Goal: Task Accomplishment & Management: Use online tool/utility

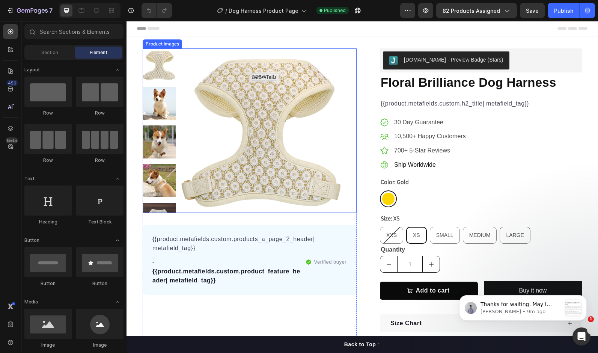
click at [211, 154] on img at bounding box center [262, 130] width 165 height 165
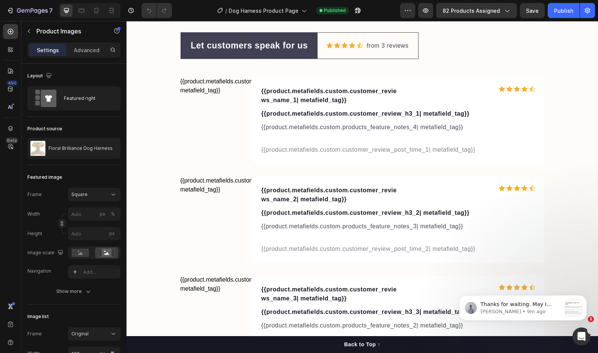
scroll to position [2442, 0]
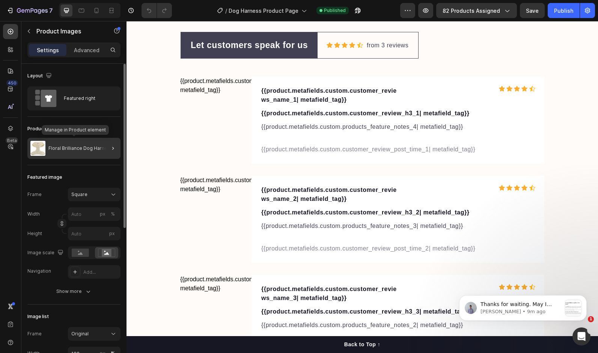
click at [82, 152] on div "Floral Brilliance Dog Harness" at bounding box center [73, 148] width 93 height 21
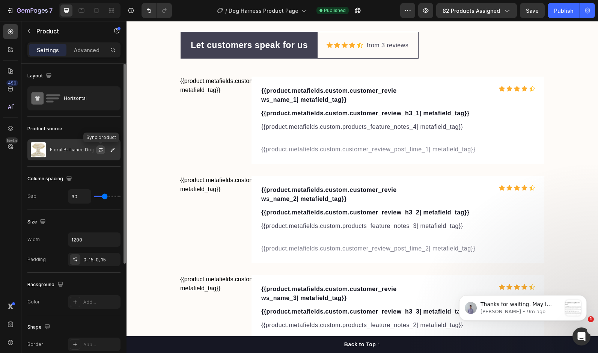
click at [101, 150] on icon "button" at bounding box center [101, 150] width 6 height 6
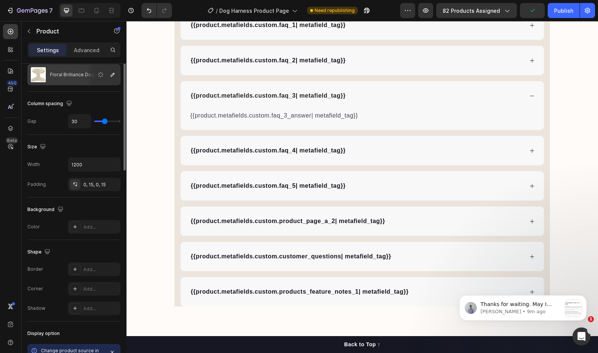
scroll to position [0, 0]
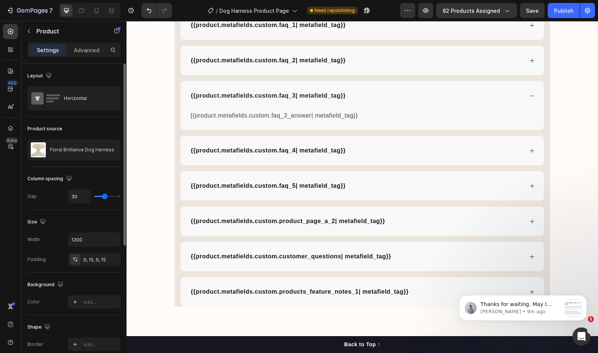
click at [41, 125] on div "Product source" at bounding box center [73, 129] width 93 height 12
click at [35, 125] on div "Product source" at bounding box center [73, 129] width 93 height 12
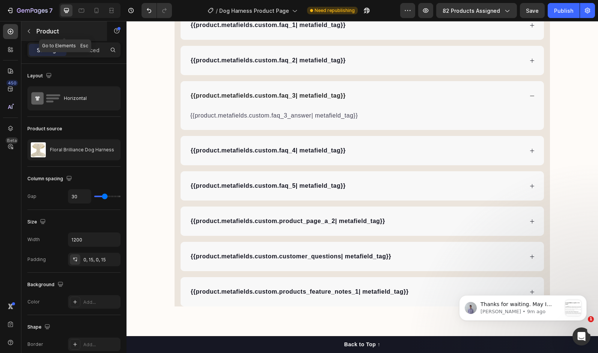
click at [47, 30] on p "Product" at bounding box center [68, 31] width 64 height 9
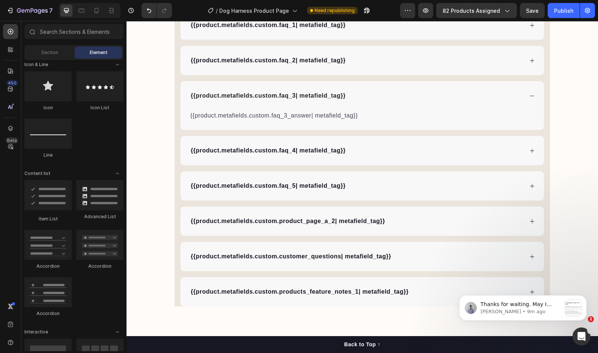
scroll to position [751, 0]
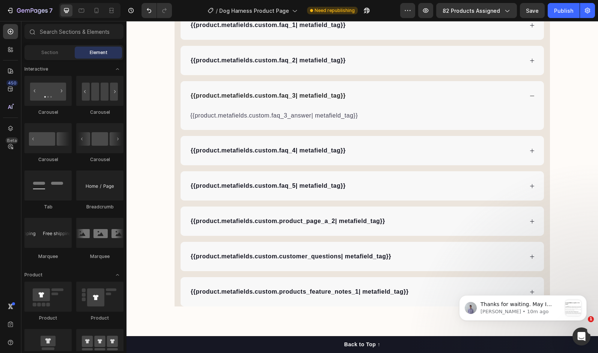
click at [5, 261] on div "450 Beta" at bounding box center [10, 161] width 15 height 275
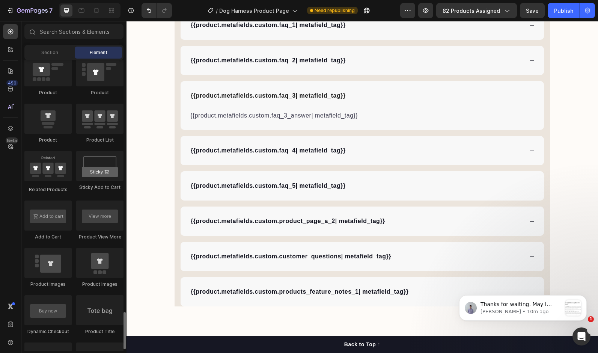
scroll to position [1089, 0]
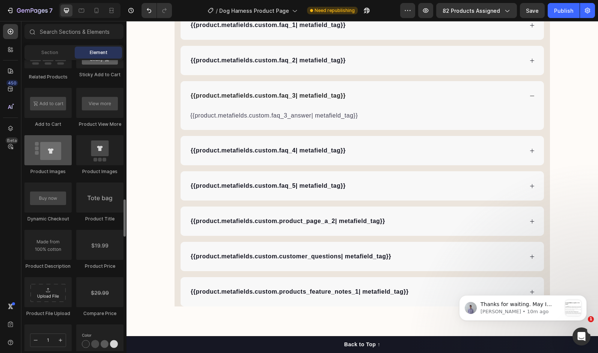
click at [46, 160] on div at bounding box center [47, 150] width 47 height 30
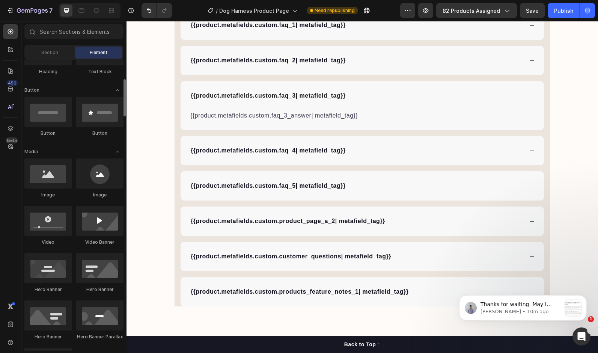
scroll to position [0, 0]
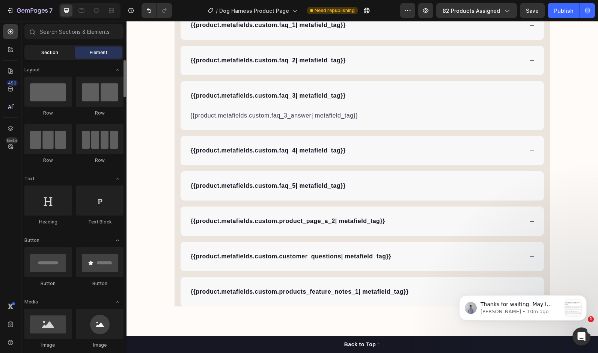
click at [48, 55] on span "Section" at bounding box center [49, 52] width 17 height 7
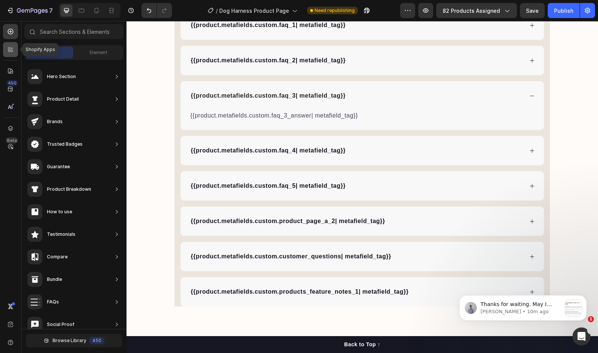
click at [10, 50] on icon at bounding box center [9, 51] width 2 height 2
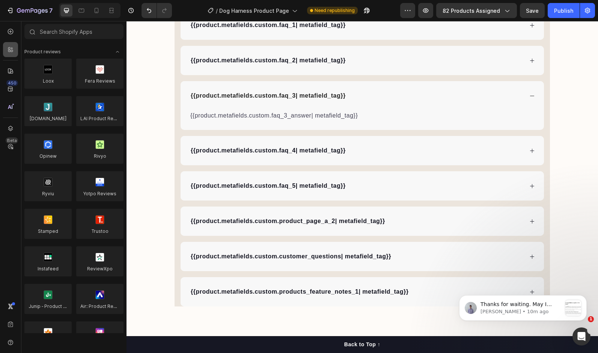
click at [10, 50] on icon at bounding box center [9, 51] width 2 height 2
click at [10, 10] on icon "button" at bounding box center [10, 11] width 8 height 8
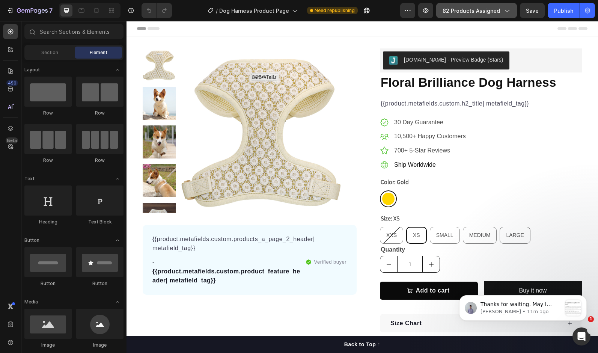
click at [494, 8] on span "82 products assigned" at bounding box center [471, 11] width 57 height 8
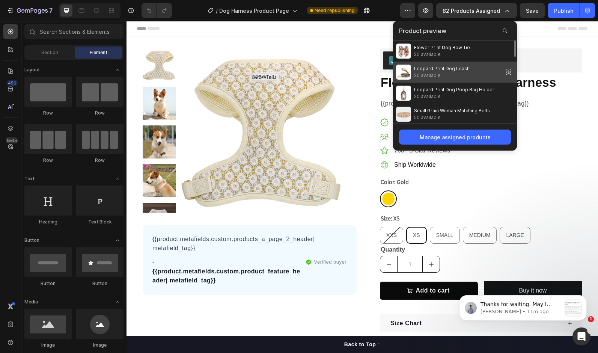
click at [511, 71] on icon at bounding box center [509, 72] width 11 height 11
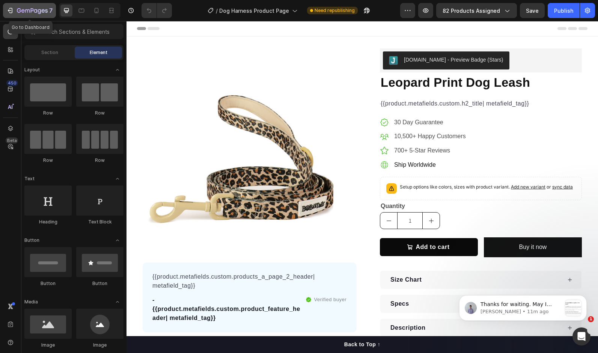
click at [17, 12] on icon "button" at bounding box center [32, 11] width 31 height 6
